Goal: Register for event/course

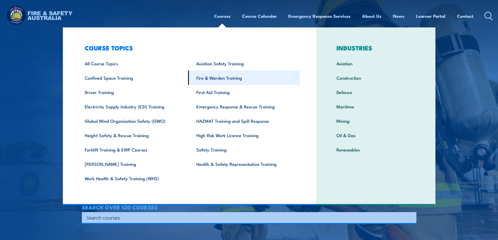
click at [226, 78] on link "Fire & Warden Training" at bounding box center [244, 78] width 112 height 14
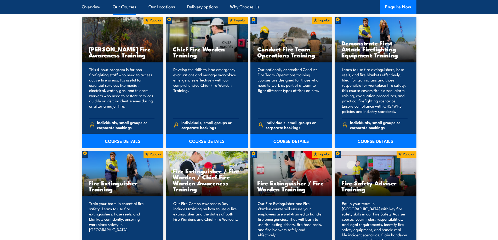
scroll to position [445, 0]
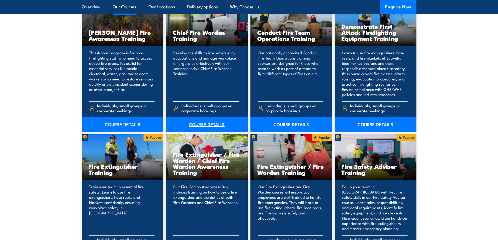
click at [213, 122] on link "COURSE DETAILS" at bounding box center [207, 124] width 82 height 15
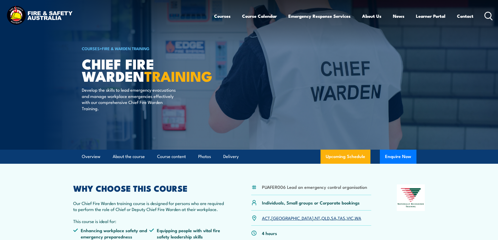
click at [331, 219] on link "SA" at bounding box center [333, 218] width 5 height 6
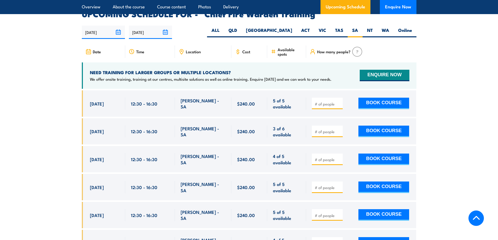
scroll to position [933, 0]
